Goal: Find specific page/section: Find specific page/section

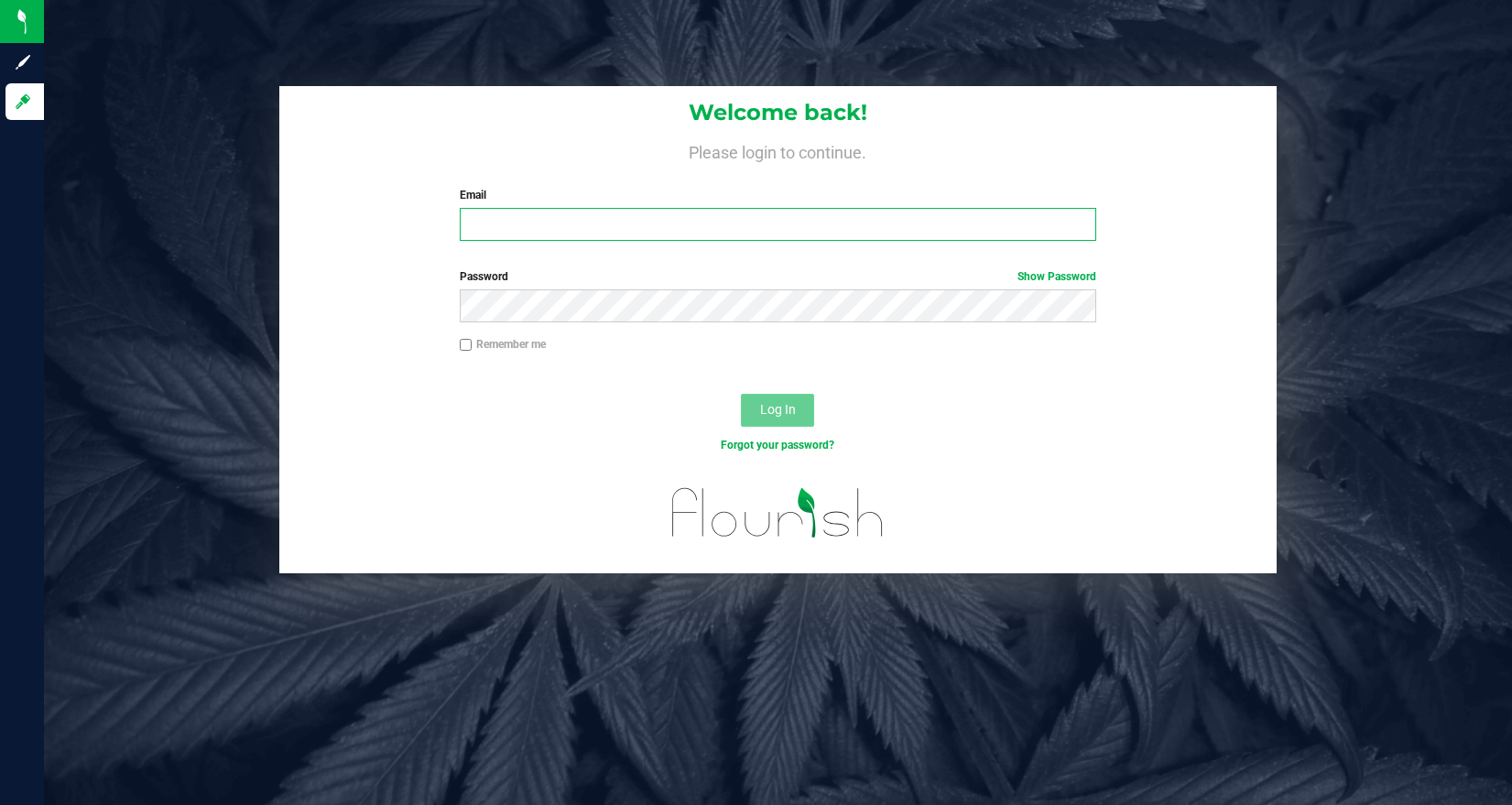
type input "[PERSON_NAME][EMAIL_ADDRESS][DOMAIN_NAME]"
click at [785, 416] on span "Log In" at bounding box center [778, 409] width 36 height 15
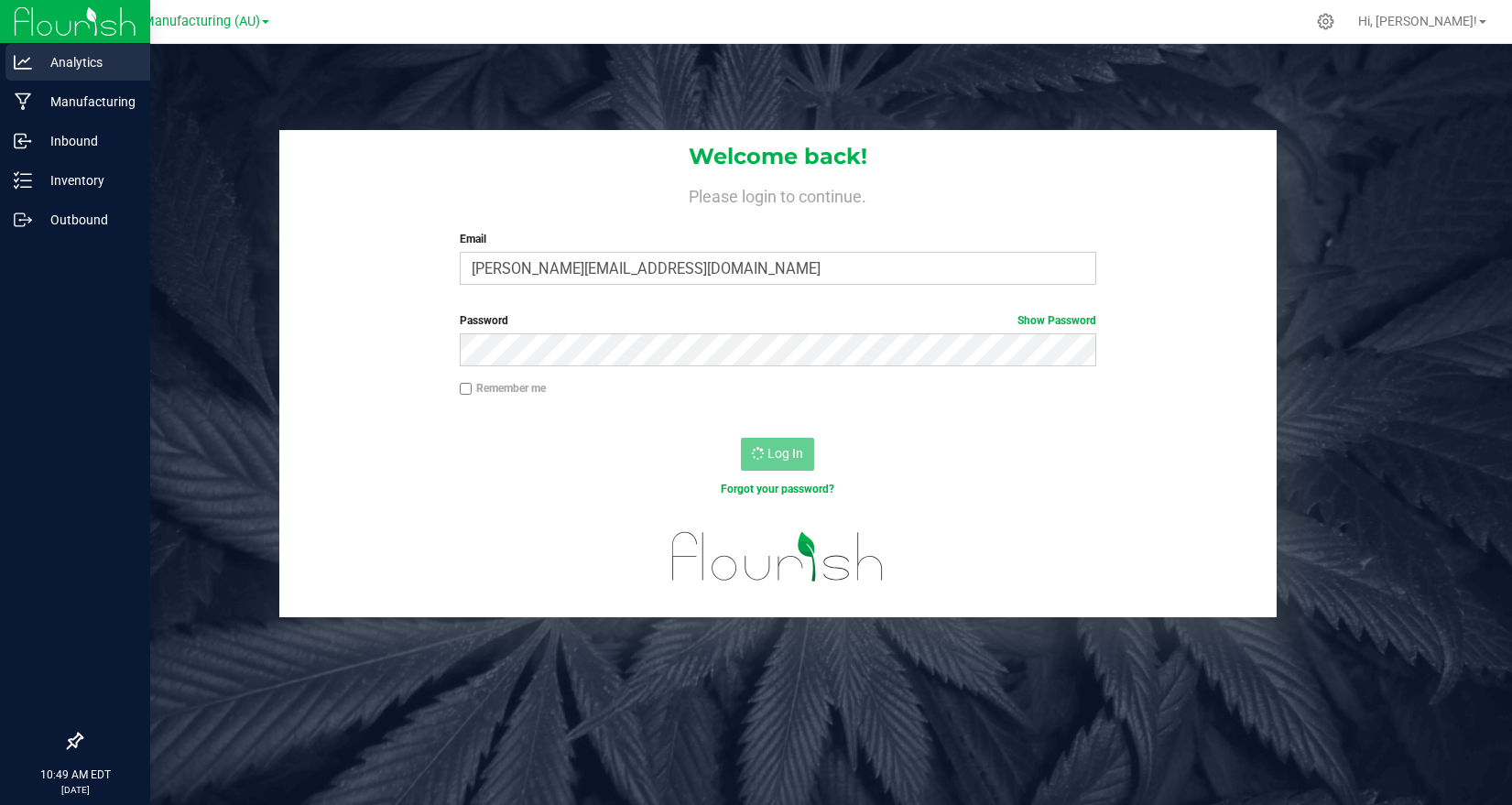
click at [58, 58] on p "Analytics" at bounding box center [87, 62] width 110 height 22
click at [68, 72] on p "Analytics" at bounding box center [87, 62] width 110 height 22
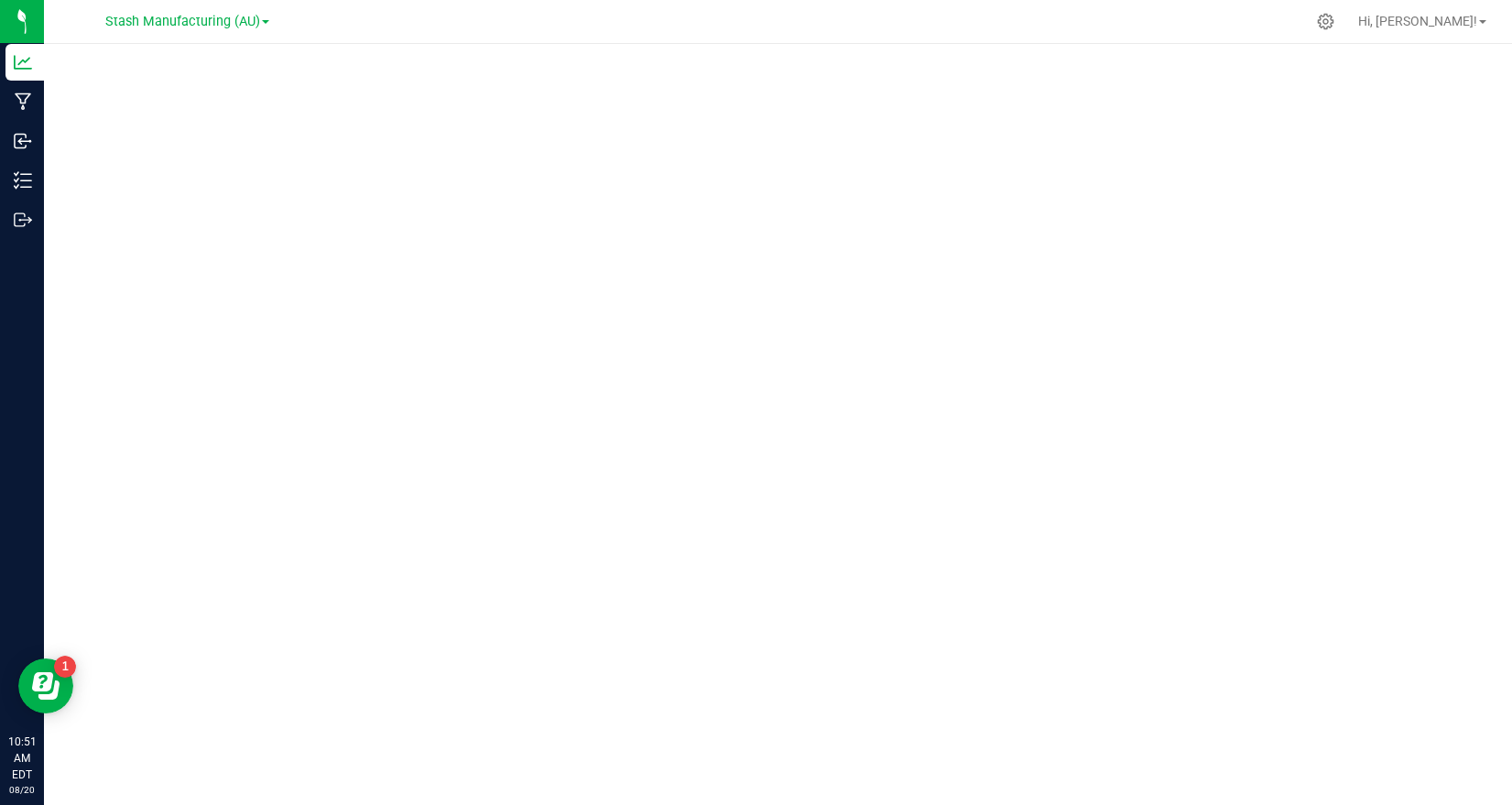
click at [646, 17] on div at bounding box center [817, 22] width 977 height 36
